Goal: Information Seeking & Learning: Learn about a topic

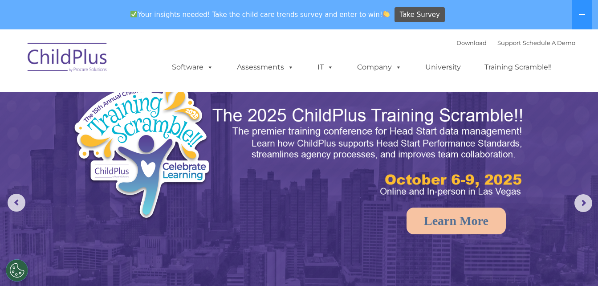
select select "MEDIUM"
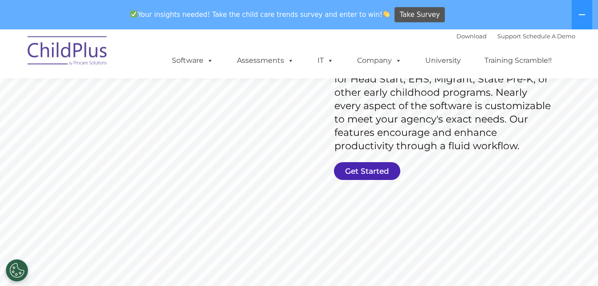
scroll to position [168, 0]
click at [376, 174] on link "Get Started" at bounding box center [367, 171] width 66 height 18
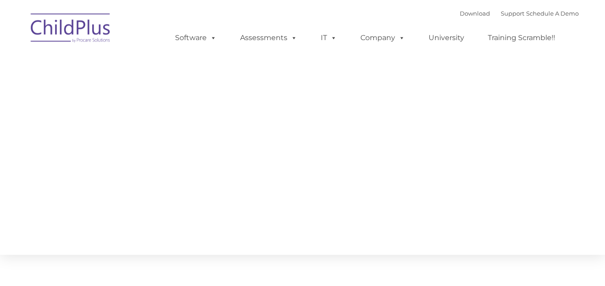
type input ""
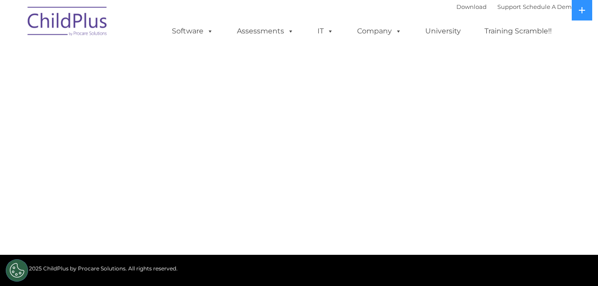
select select "MEDIUM"
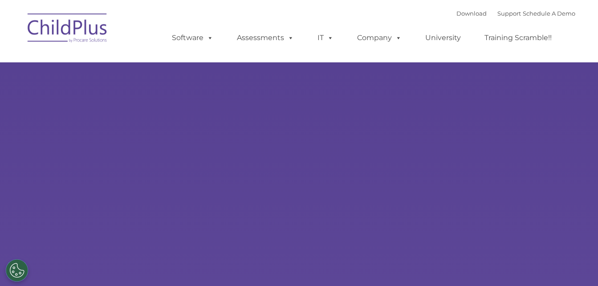
type input ""
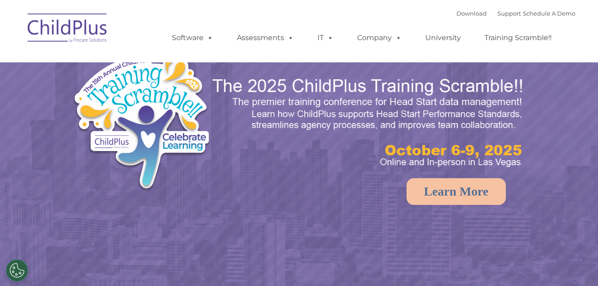
select select "MEDIUM"
